Goal: Information Seeking & Learning: Learn about a topic

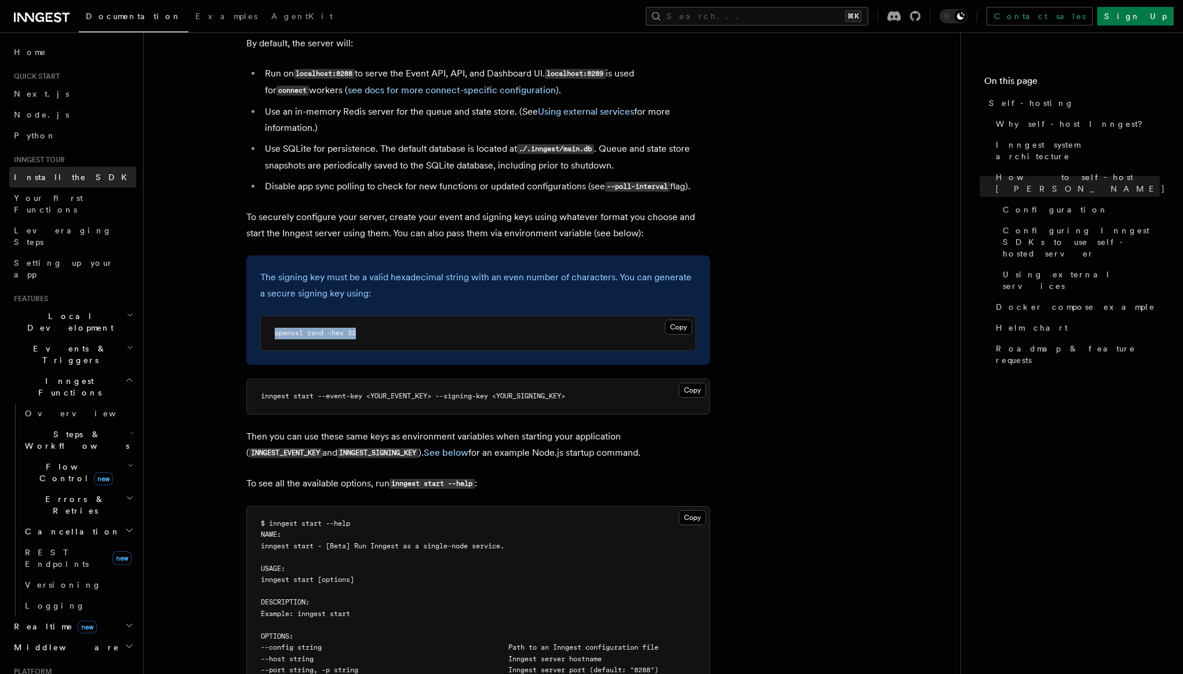
click at [34, 184] on link "Install the SDK" at bounding box center [72, 177] width 127 height 21
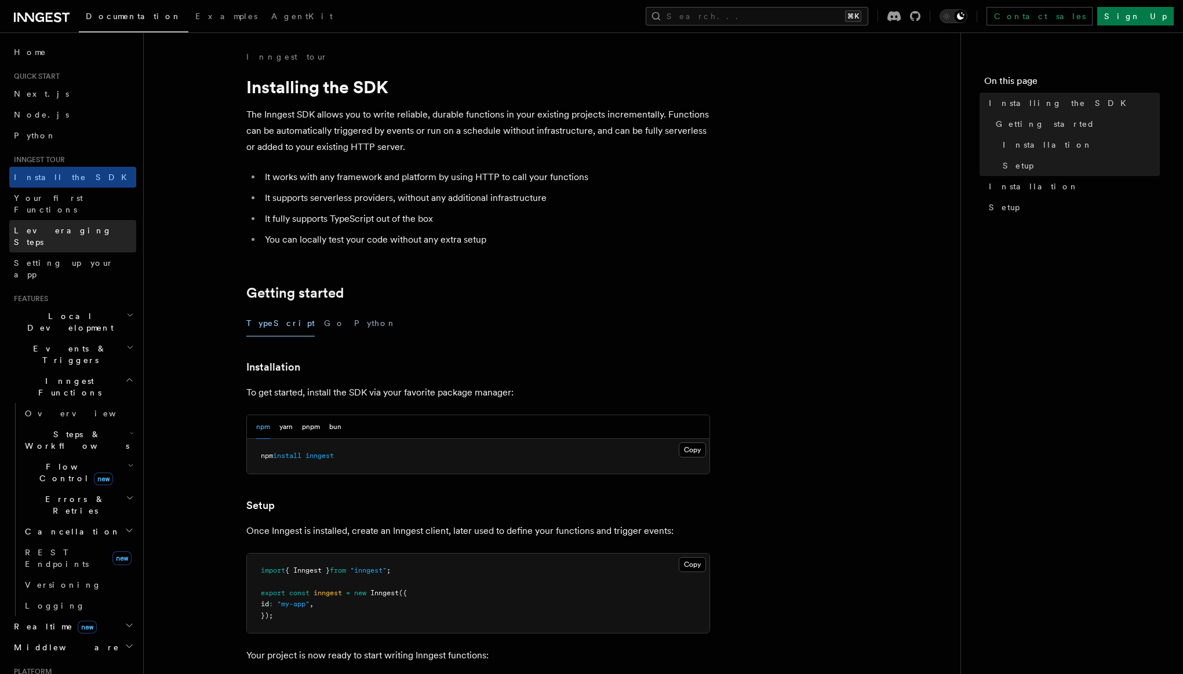
click at [65, 226] on span "Leveraging Steps" at bounding box center [63, 236] width 98 height 21
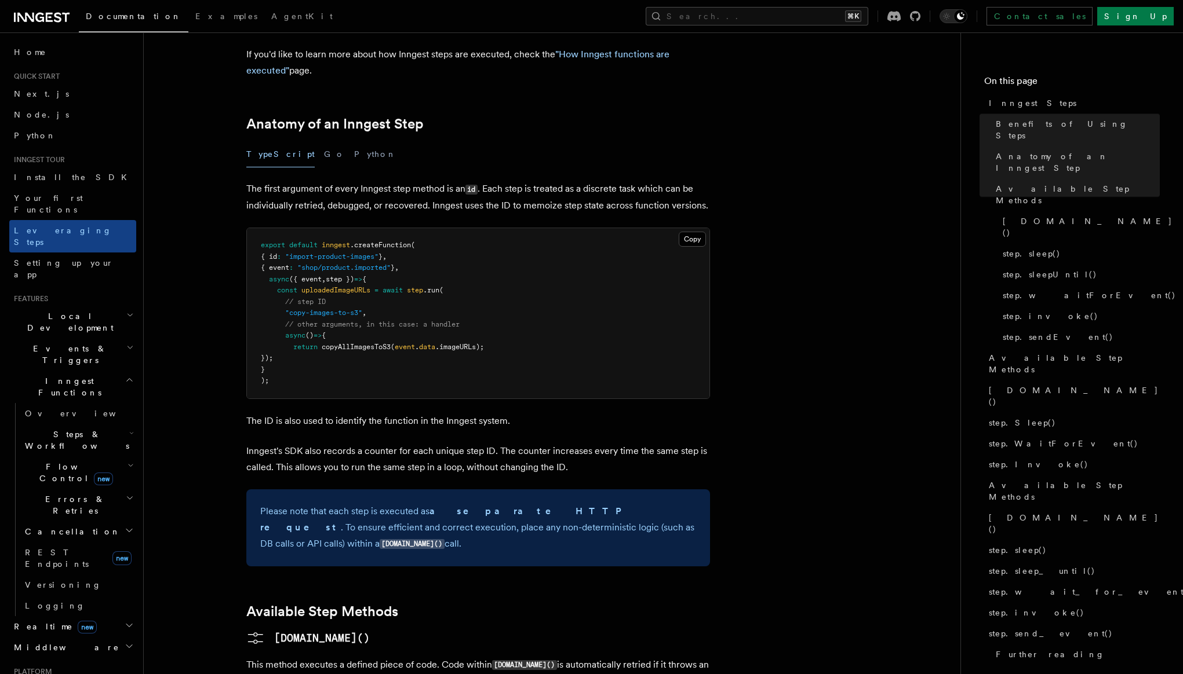
scroll to position [436, 0]
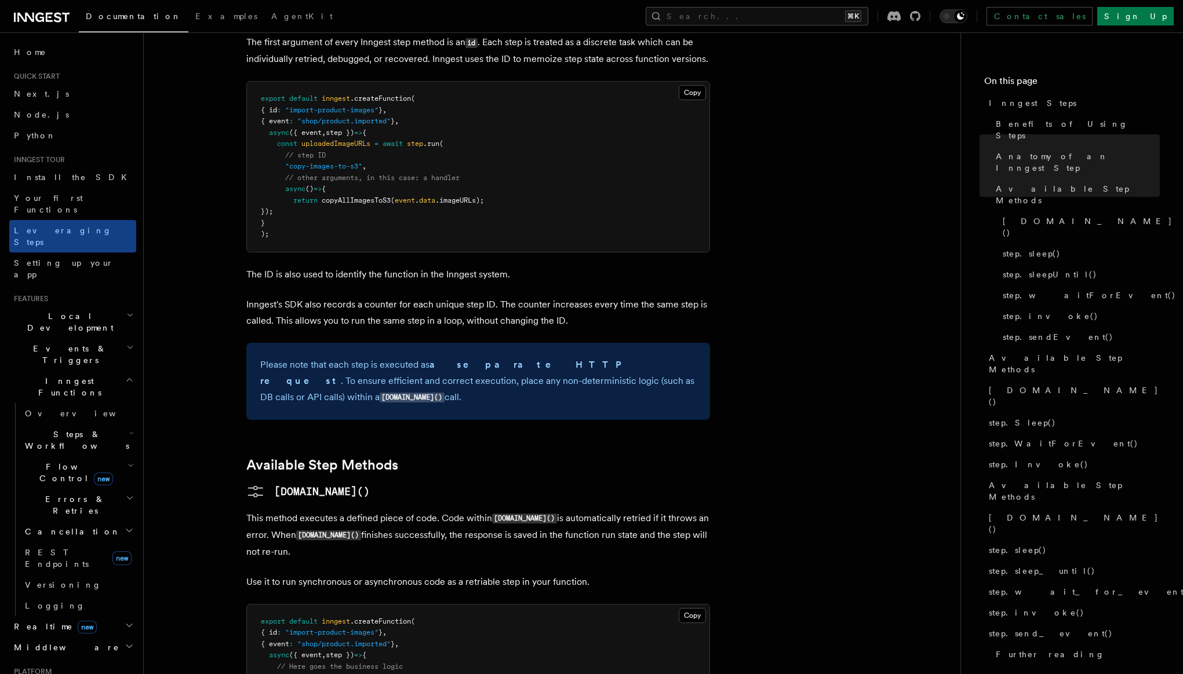
scroll to position [584, 0]
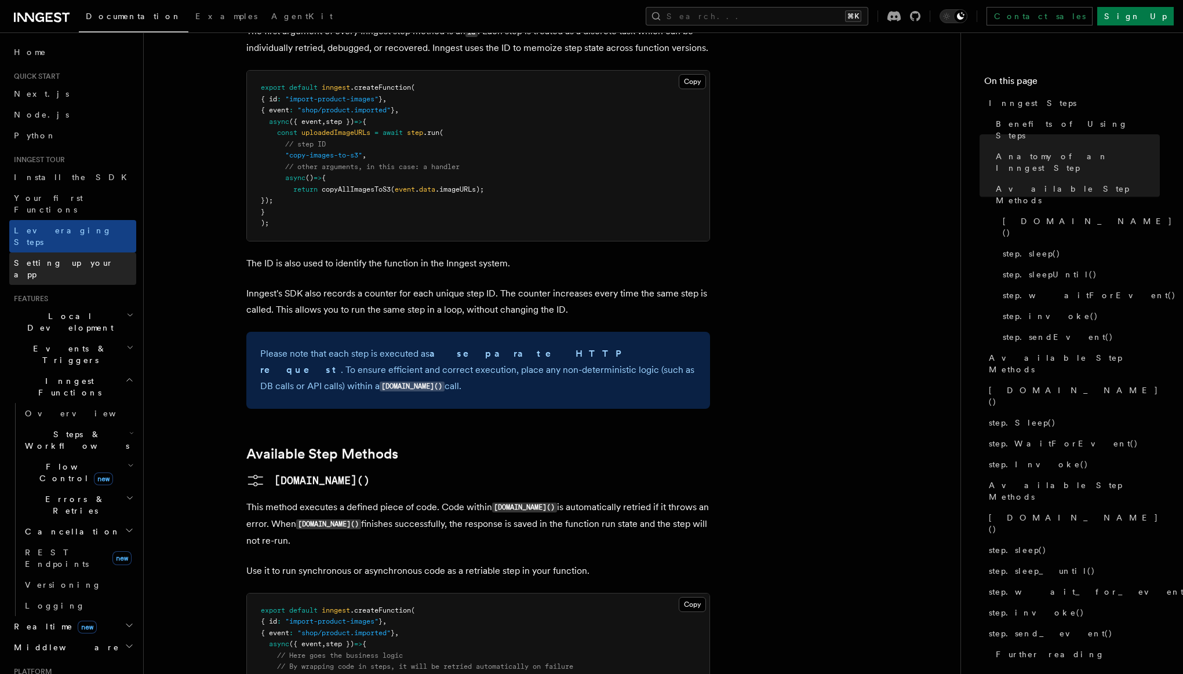
click at [94, 253] on link "Setting up your app" at bounding box center [72, 269] width 127 height 32
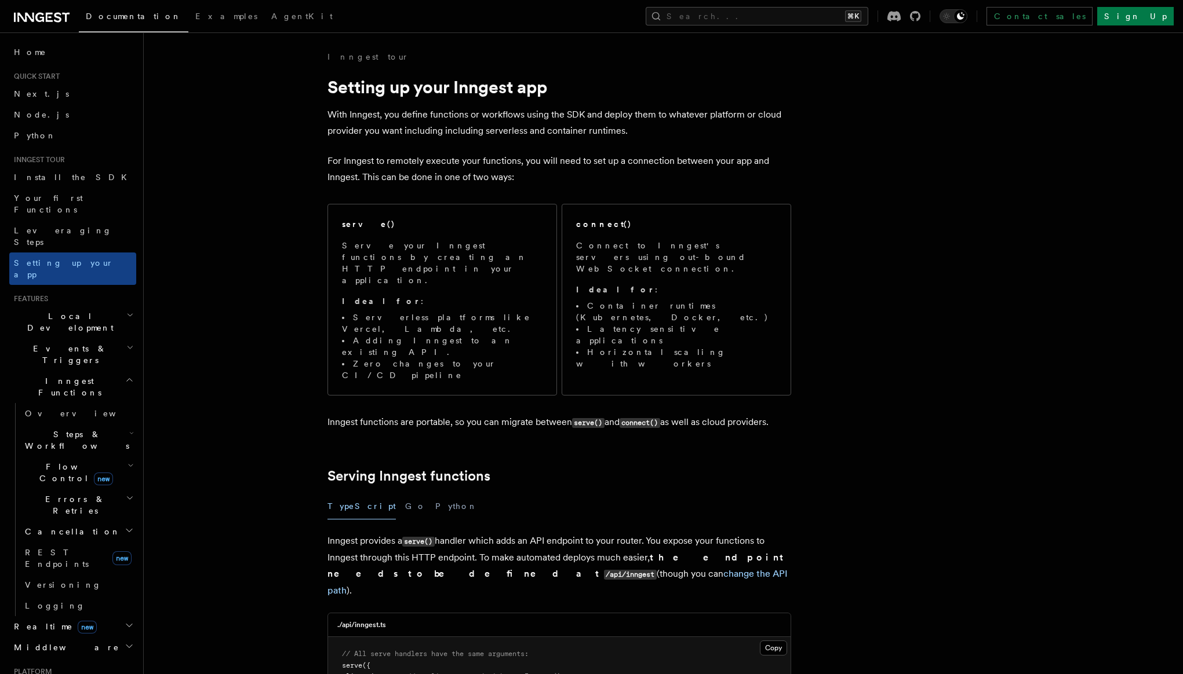
click at [86, 338] on h2 "Events & Triggers" at bounding box center [72, 354] width 127 height 32
click at [78, 371] on link "Overview" at bounding box center [78, 381] width 116 height 21
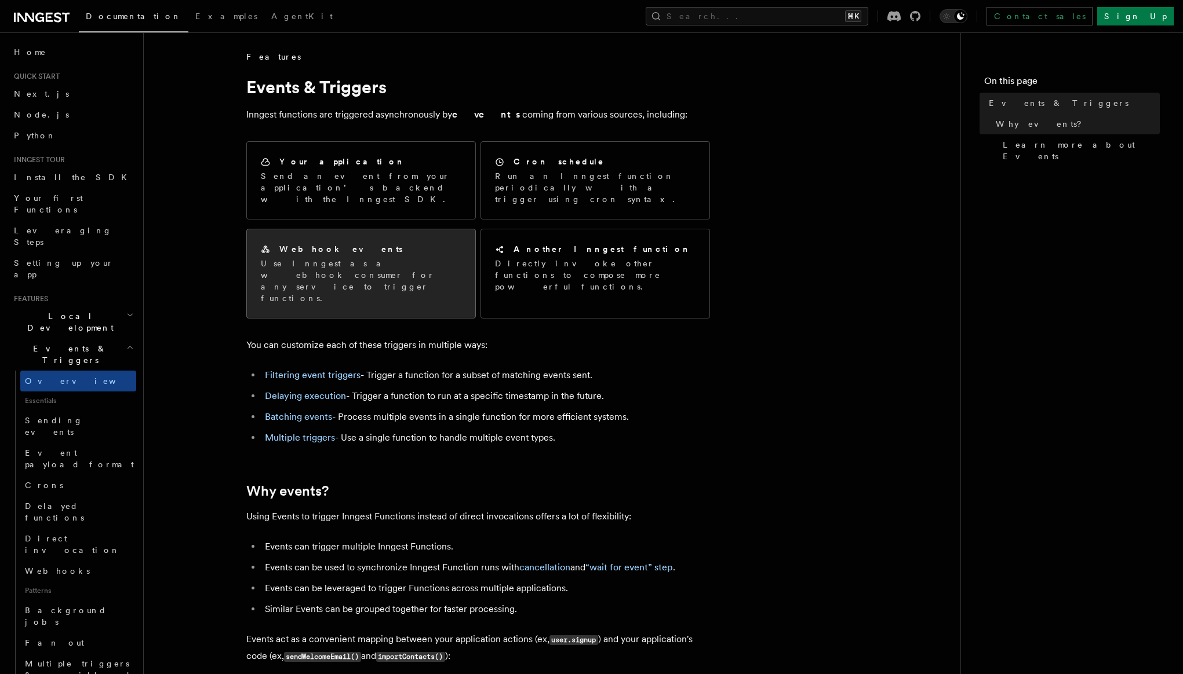
click at [389, 258] on p "Use Inngest as a webhook consumer for any service to trigger functions." at bounding box center [361, 281] width 200 height 46
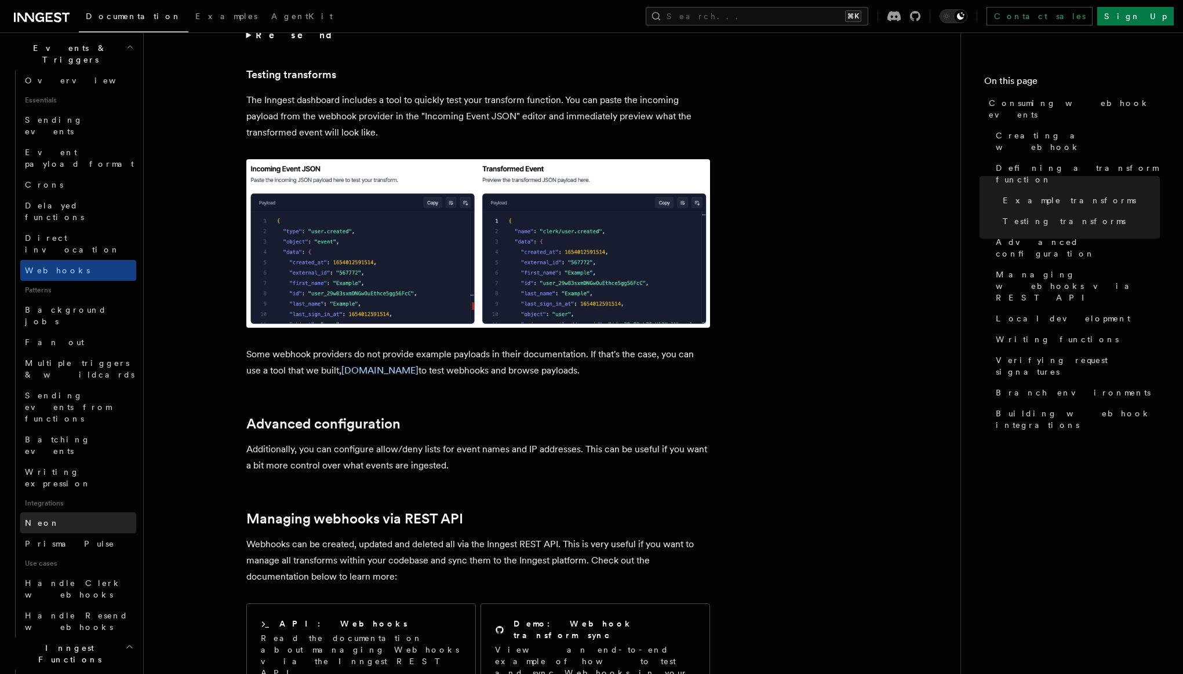
scroll to position [312, 0]
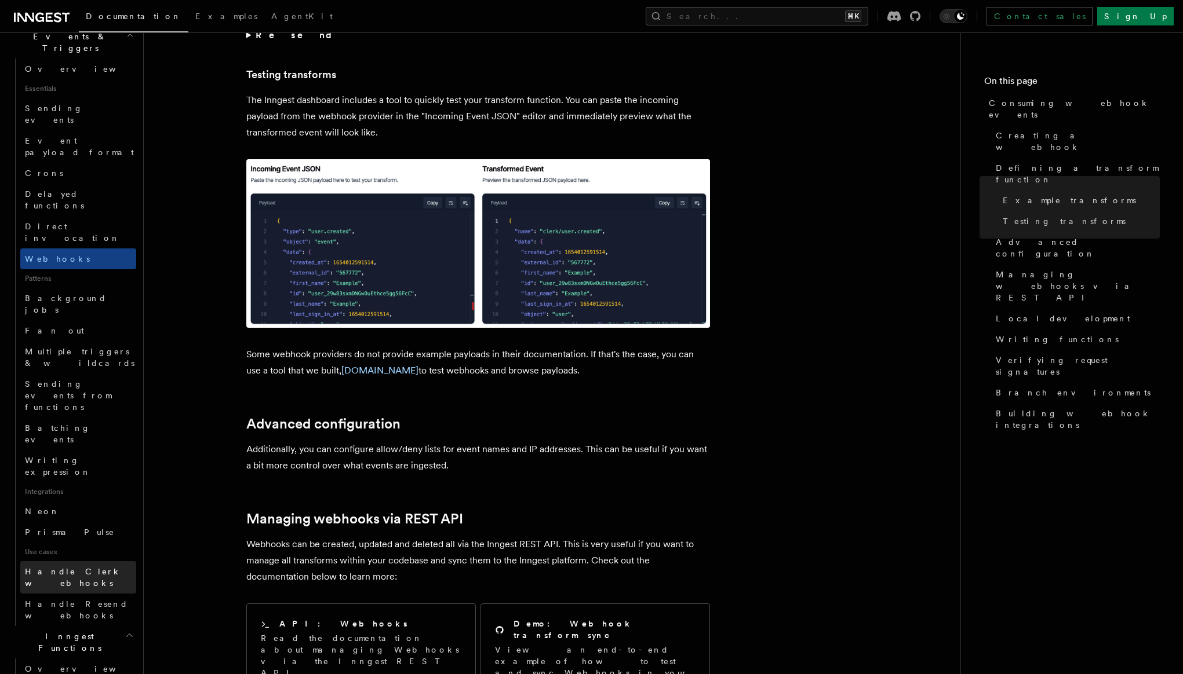
click at [86, 567] on span "Handle Clerk webhooks" at bounding box center [73, 577] width 97 height 21
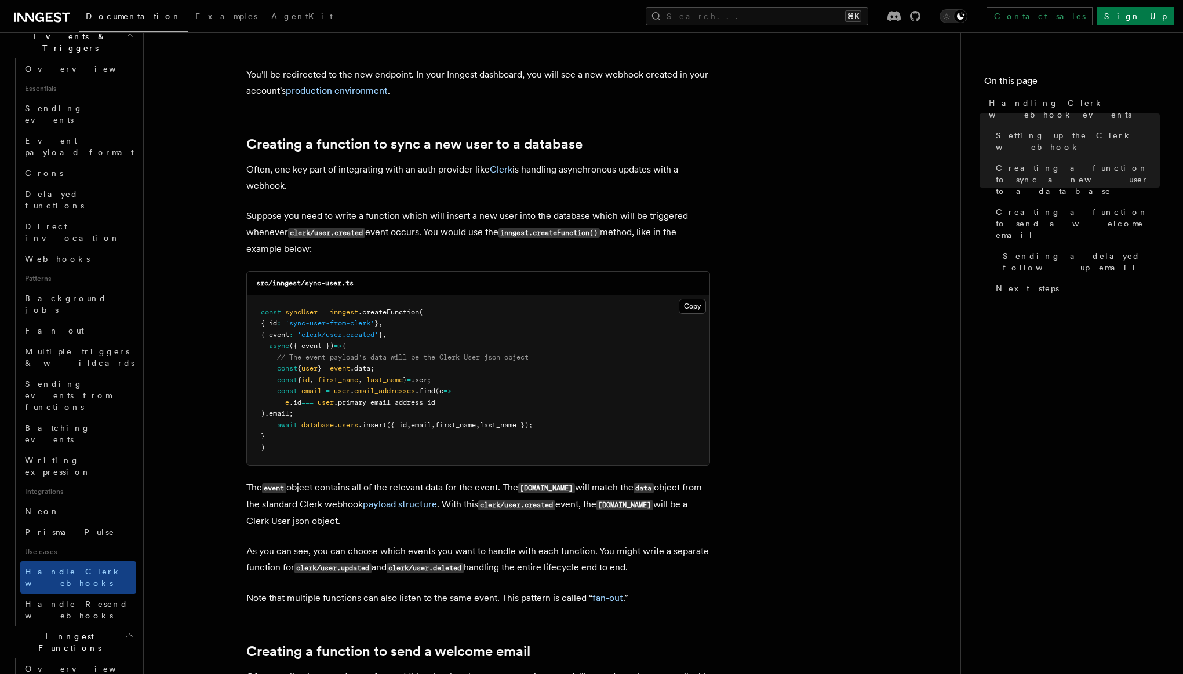
scroll to position [2458, 0]
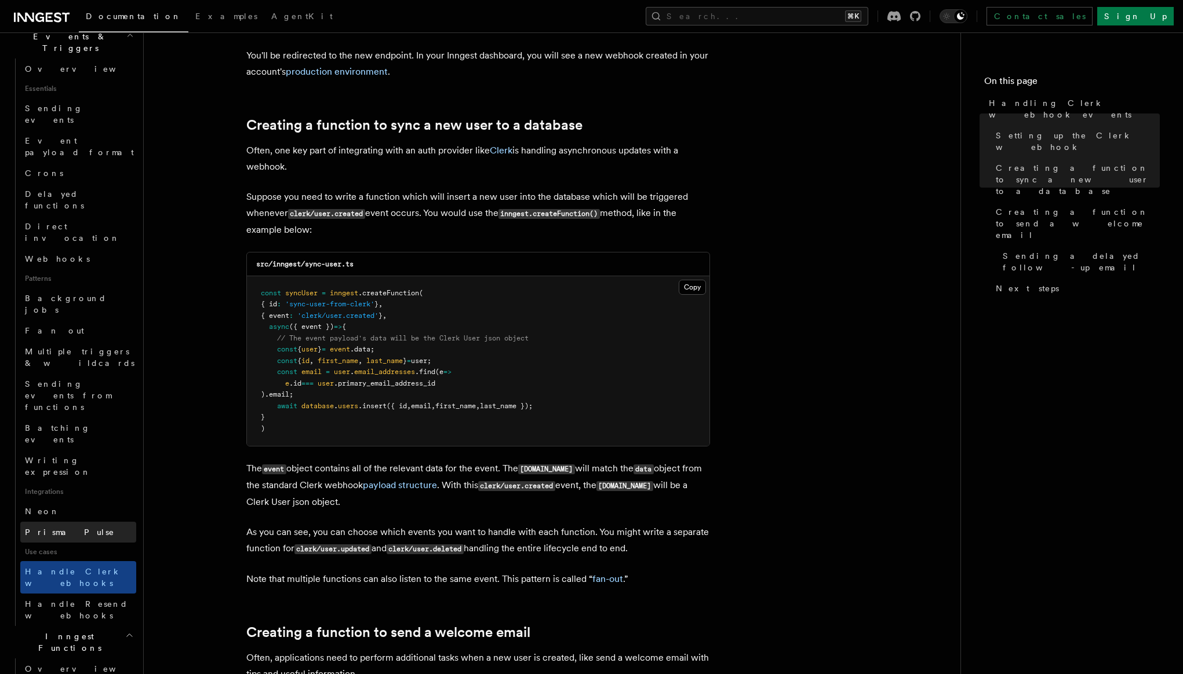
click at [63, 528] on span "Prisma Pulse" at bounding box center [70, 532] width 90 height 9
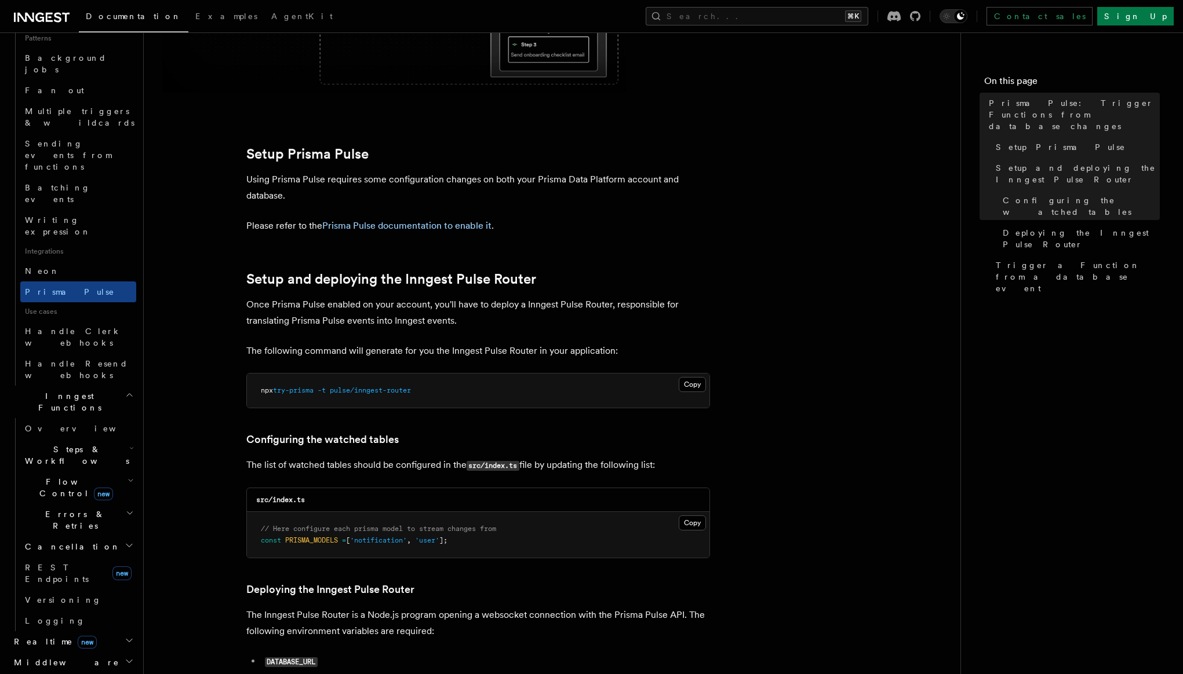
scroll to position [567, 0]
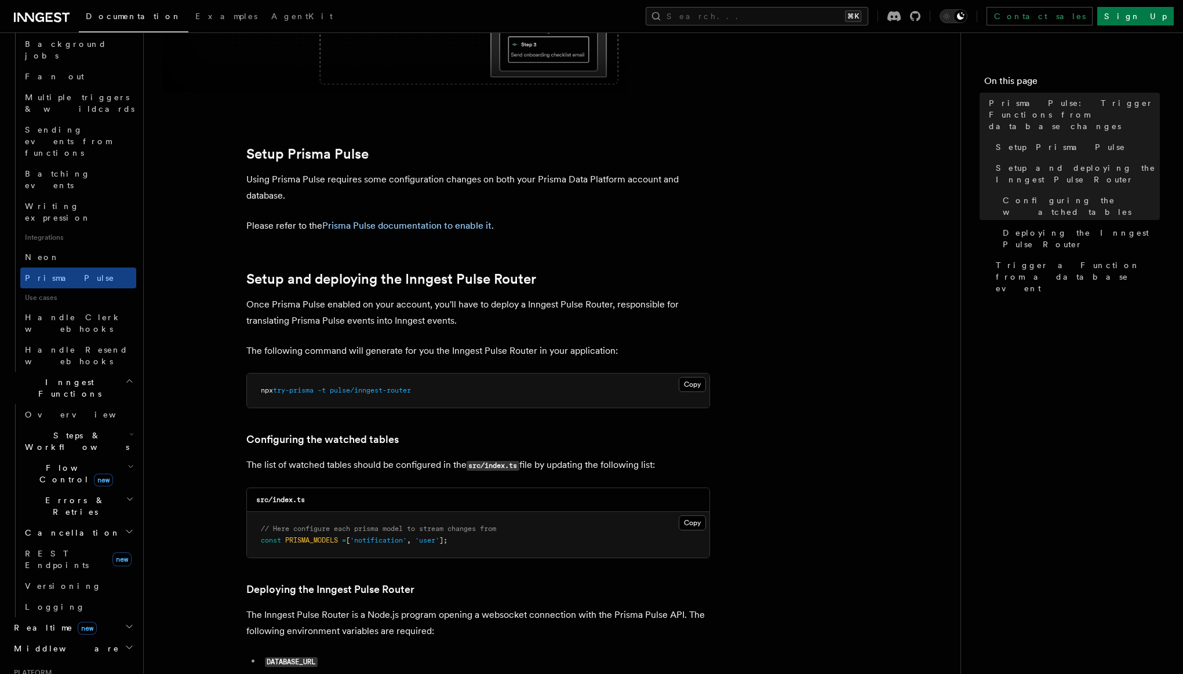
click at [85, 618] on h2 "Realtime new" at bounding box center [72, 628] width 127 height 21
click at [83, 638] on link "Overview" at bounding box center [78, 648] width 116 height 21
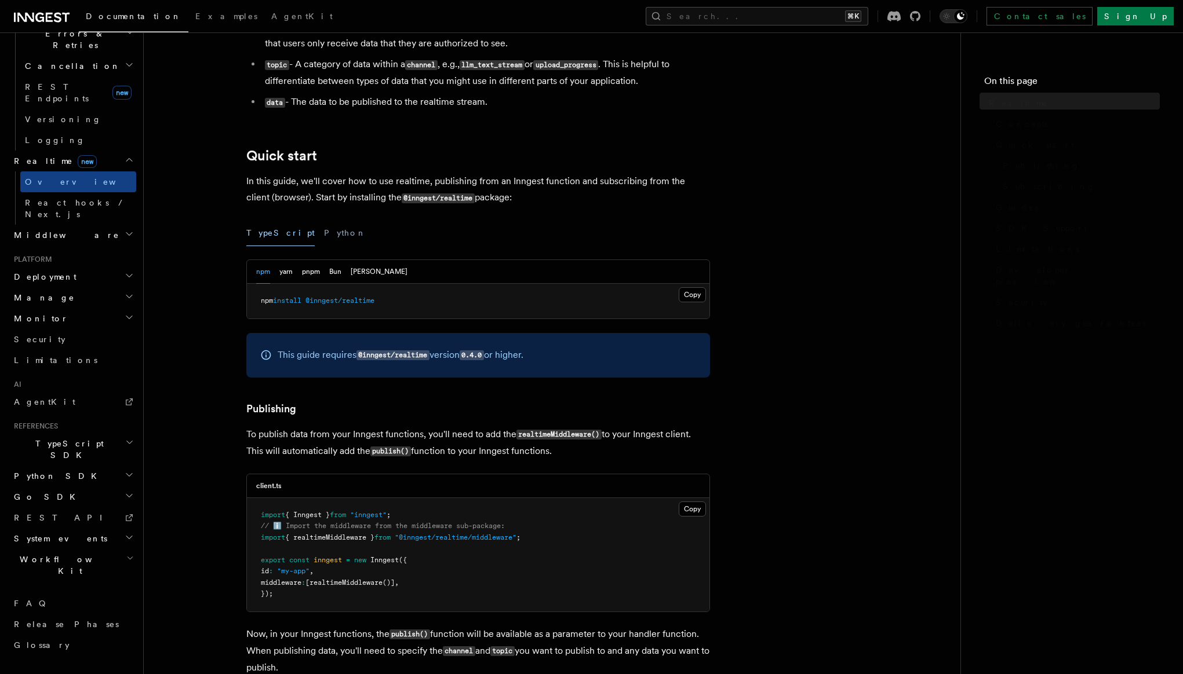
scroll to position [318, 0]
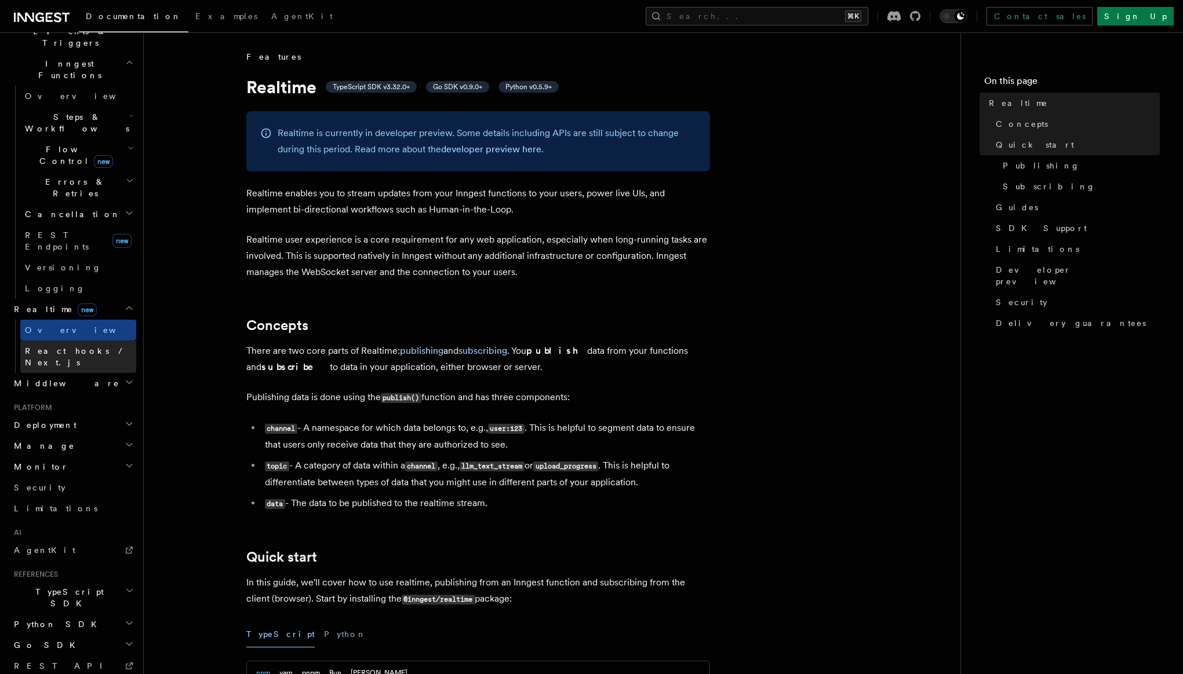
click at [87, 346] on span "React hooks / Next.js" at bounding box center [76, 356] width 103 height 21
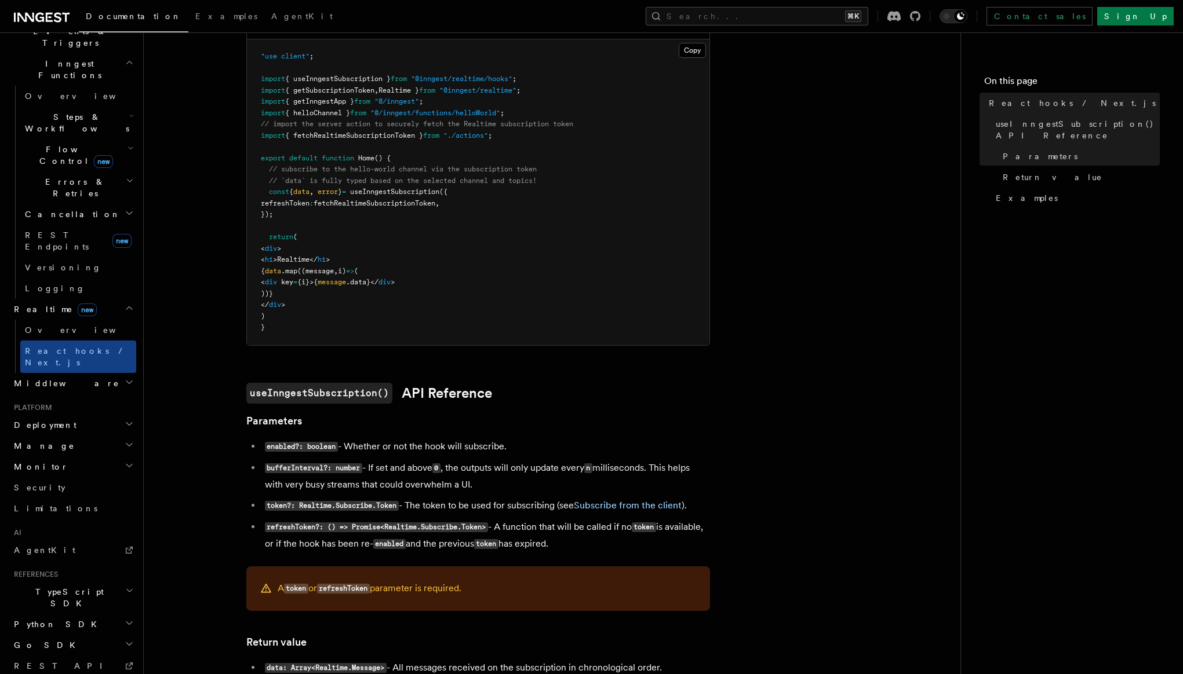
scroll to position [407, 0]
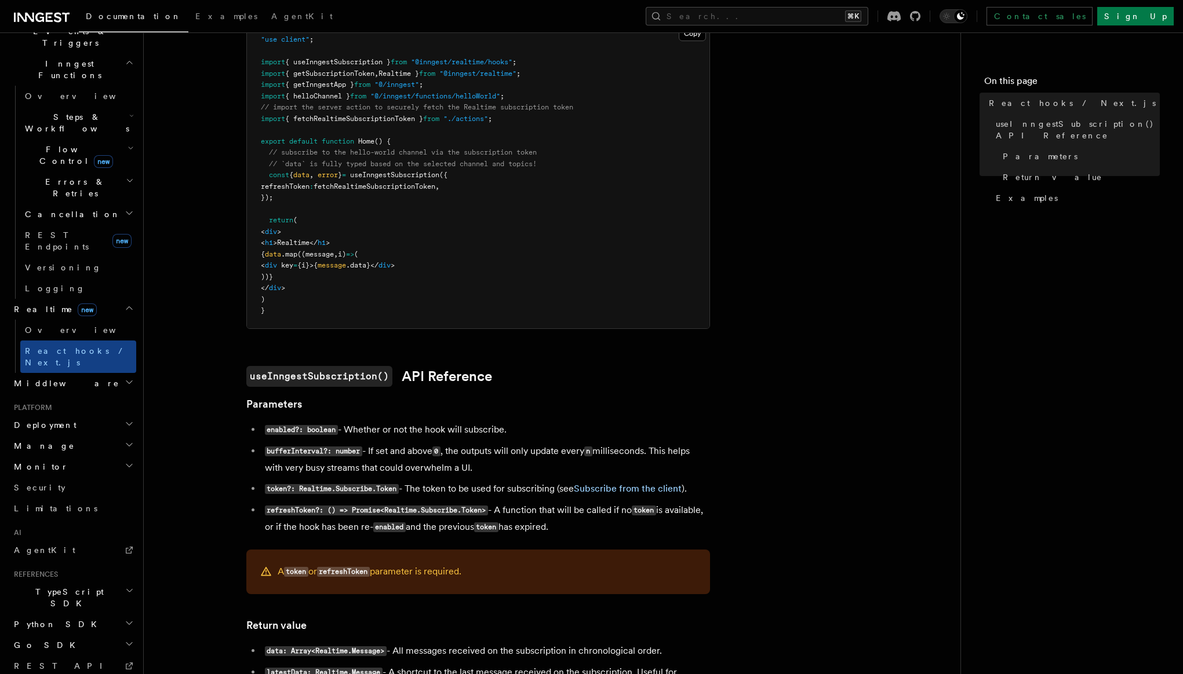
click at [57, 674] on span "System events" at bounding box center [58, 687] width 98 height 12
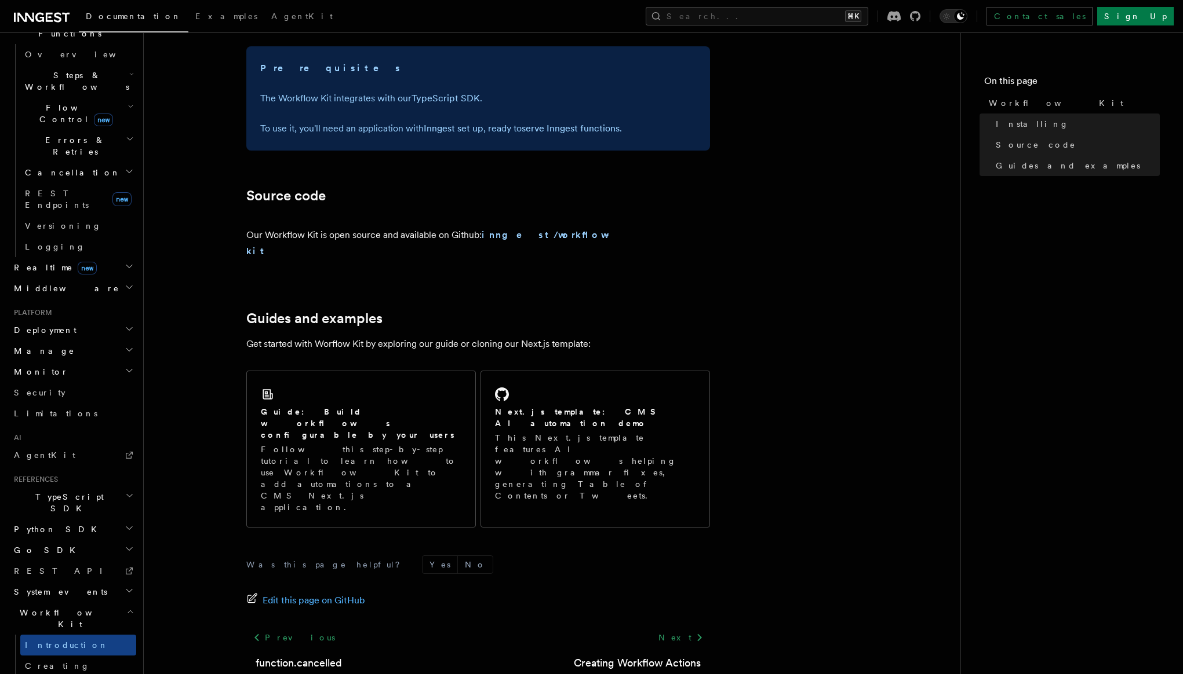
scroll to position [380, 0]
